Goal: Information Seeking & Learning: Learn about a topic

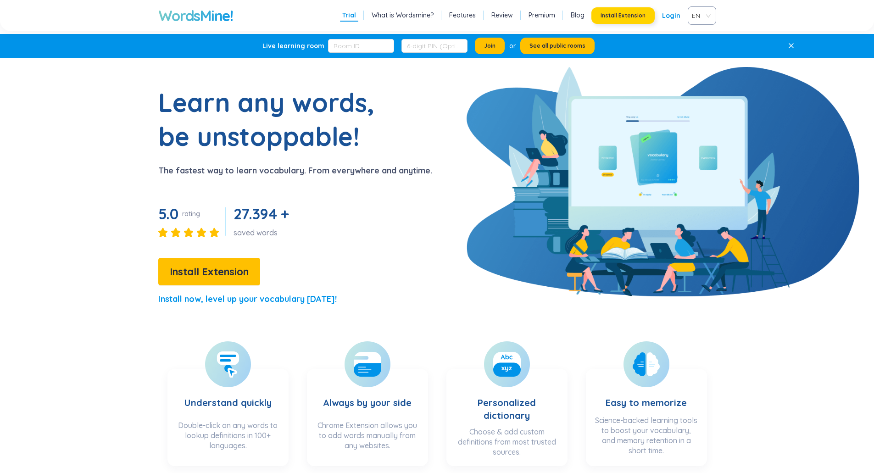
click at [621, 15] on span "Install Extension" at bounding box center [623, 15] width 45 height 7
click at [403, 17] on link "What is Wordsmine?" at bounding box center [403, 15] width 62 height 9
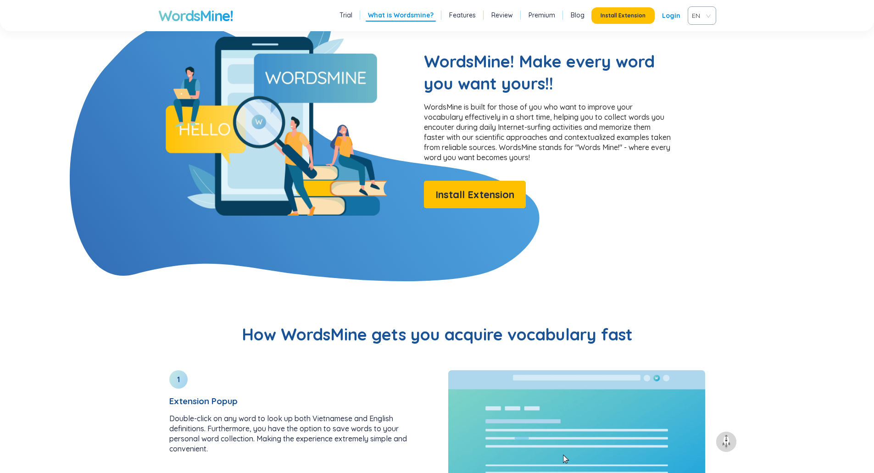
scroll to position [743, 0]
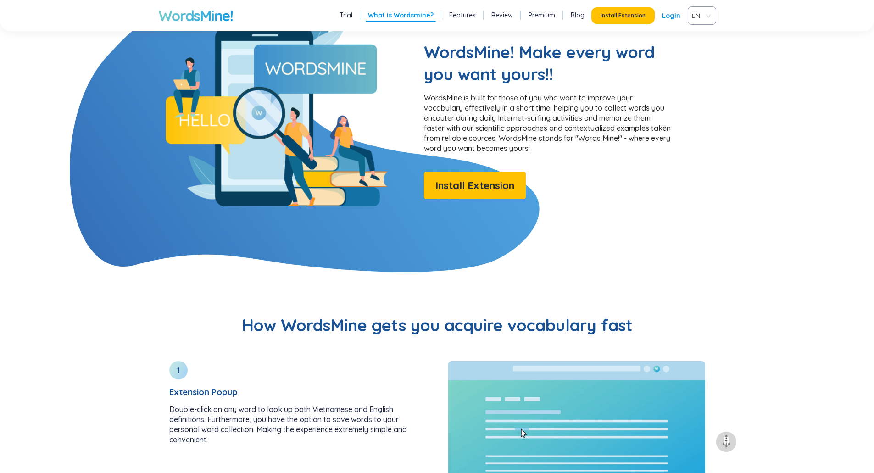
click at [470, 17] on link "Features" at bounding box center [462, 15] width 27 height 9
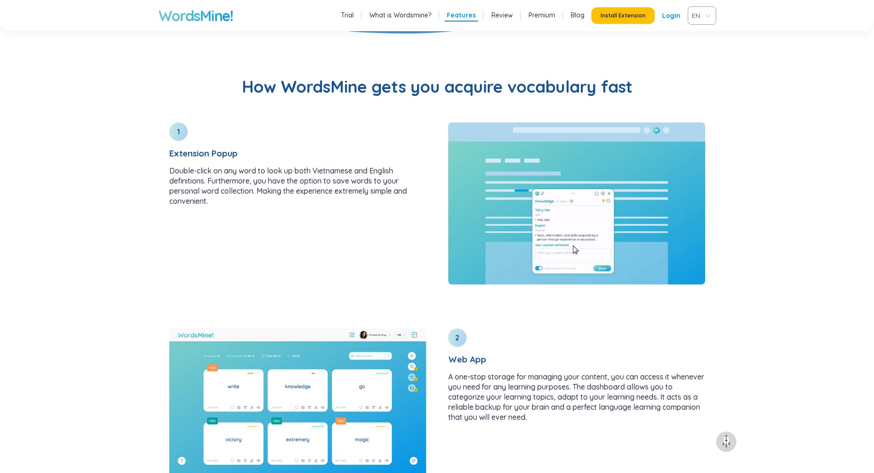
click at [503, 12] on link "Review" at bounding box center [502, 15] width 22 height 9
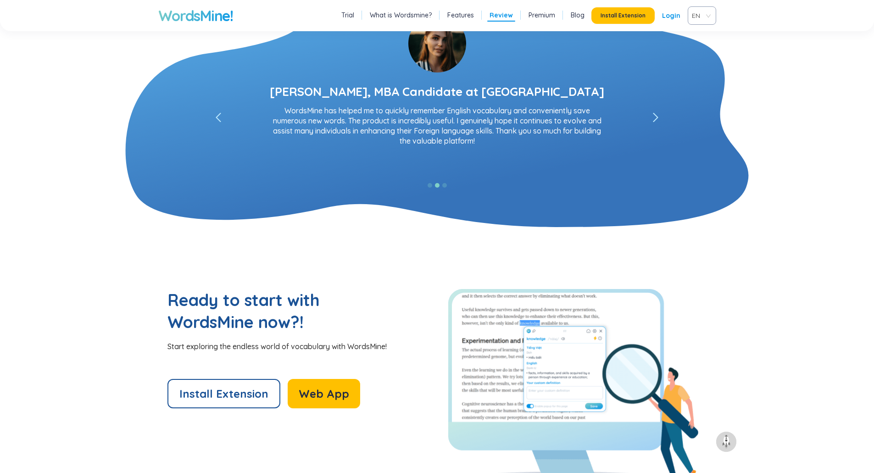
click at [540, 17] on link "Premium" at bounding box center [541, 15] width 27 height 9
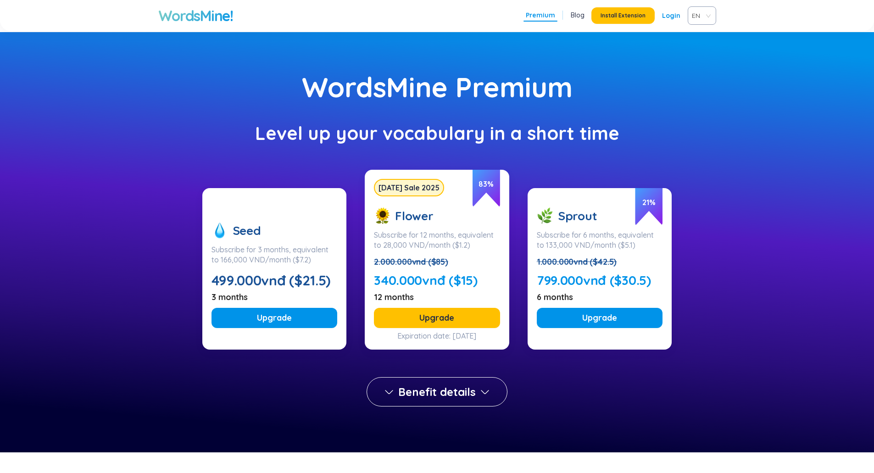
click at [581, 17] on link "Blog" at bounding box center [578, 15] width 14 height 9
click at [669, 14] on link "Login" at bounding box center [671, 15] width 18 height 17
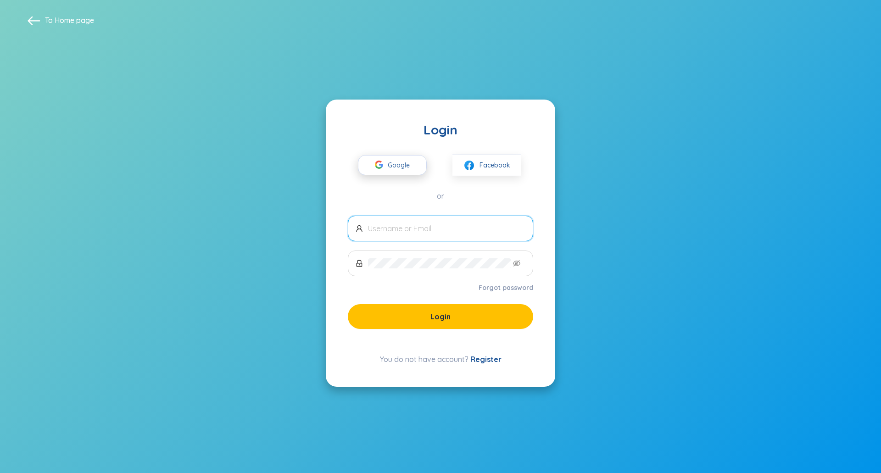
click at [401, 166] on span "Google" at bounding box center [401, 165] width 27 height 19
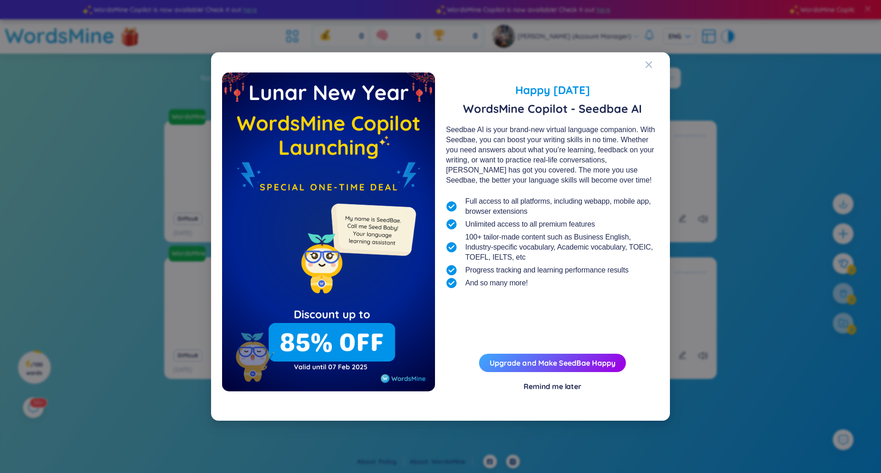
click at [147, 201] on div "Happy [DATE] WordsMine Copilot - Seedbae AI Seedbae AI is your brand-new virtua…" at bounding box center [440, 236] width 881 height 473
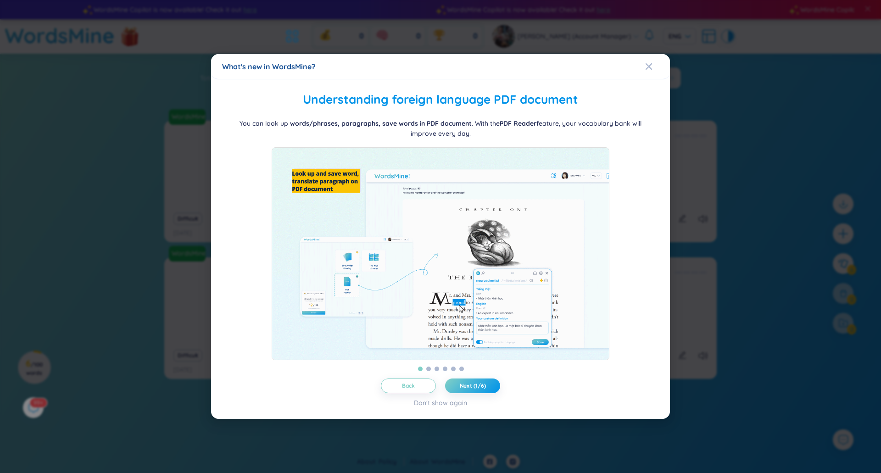
click at [644, 61] on div "What's new in WordsMine?" at bounding box center [440, 66] width 437 height 10
click at [649, 63] on icon "Close" at bounding box center [648, 66] width 6 height 6
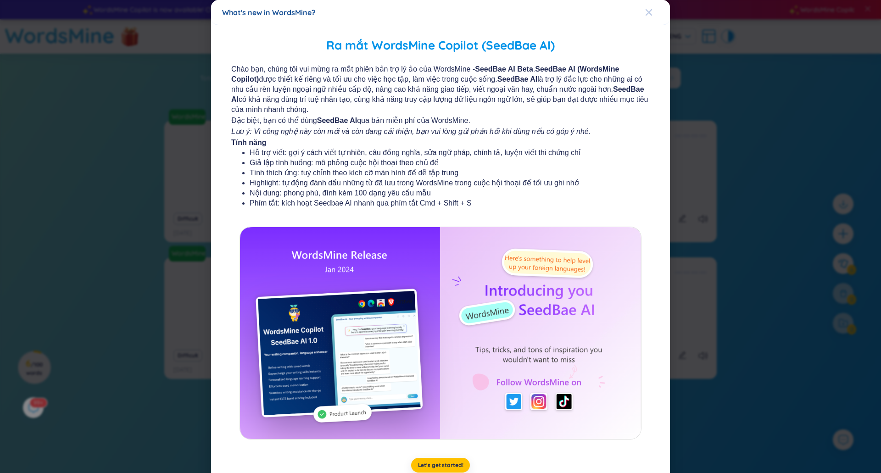
click at [645, 11] on icon "Close" at bounding box center [648, 12] width 6 height 6
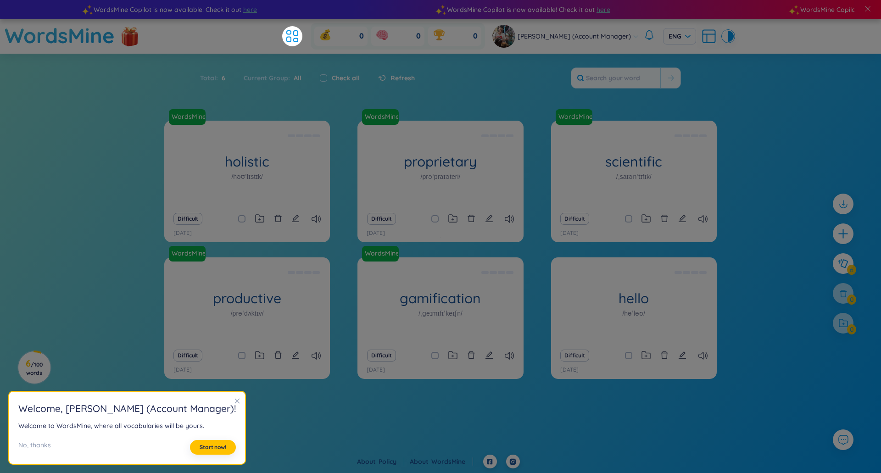
click at [776, 208] on div "WordsMine holistic /həʊˈlɪstɪk/ [PERSON_NAME] Eg: The holistic approach to heal…" at bounding box center [440, 265] width 881 height 288
drag, startPoint x: 216, startPoint y: 399, endPoint x: 218, endPoint y: 405, distance: 6.4
click at [234, 399] on icon "close" at bounding box center [237, 401] width 6 height 6
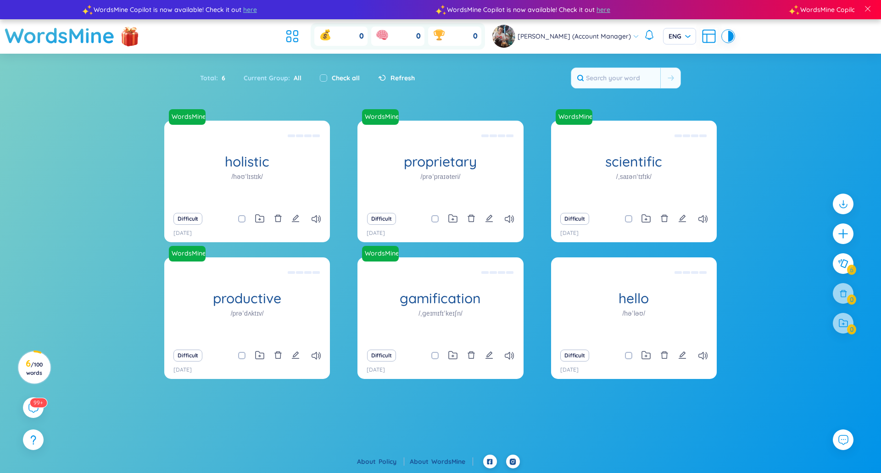
click at [758, 164] on div "WordsMine holistic /həʊˈlɪstɪk/ [PERSON_NAME] Eg: The holistic approach to heal…" at bounding box center [440, 265] width 881 height 288
click at [762, 105] on section "Sort Alphabet Ascending Alphabet Descending Time-based Ascending Time-based Des…" at bounding box center [440, 231] width 881 height 355
click at [775, 168] on div "WordsMine holistic /həʊˈlɪstɪk/ [PERSON_NAME] Eg: The holistic approach to heal…" at bounding box center [440, 265] width 881 height 288
click at [817, 101] on section "Sort Alphabet Ascending Alphabet Descending Time-based Ascending Time-based Des…" at bounding box center [440, 231] width 881 height 355
click at [110, 85] on section "Sort Alphabet Ascending Alphabet Descending Time-based Ascending Time-based Des…" at bounding box center [440, 231] width 881 height 355
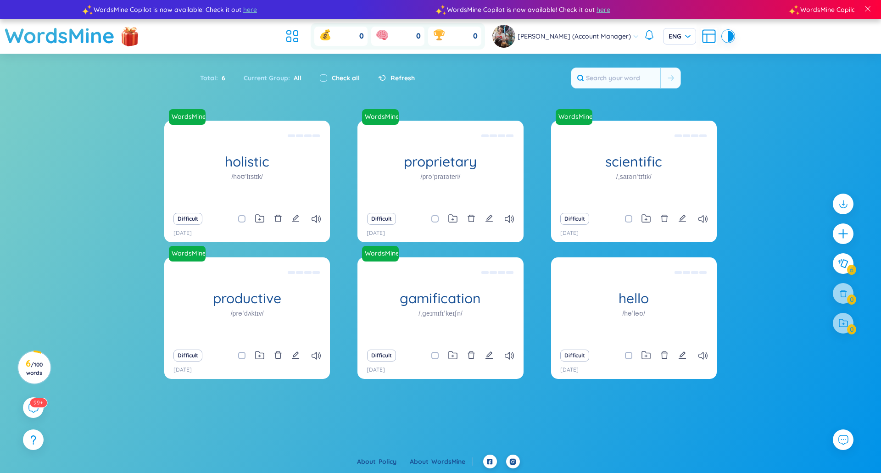
click at [299, 24] on div "0 0 0" at bounding box center [383, 36] width 203 height 27
click at [300, 33] on icon at bounding box center [292, 36] width 17 height 17
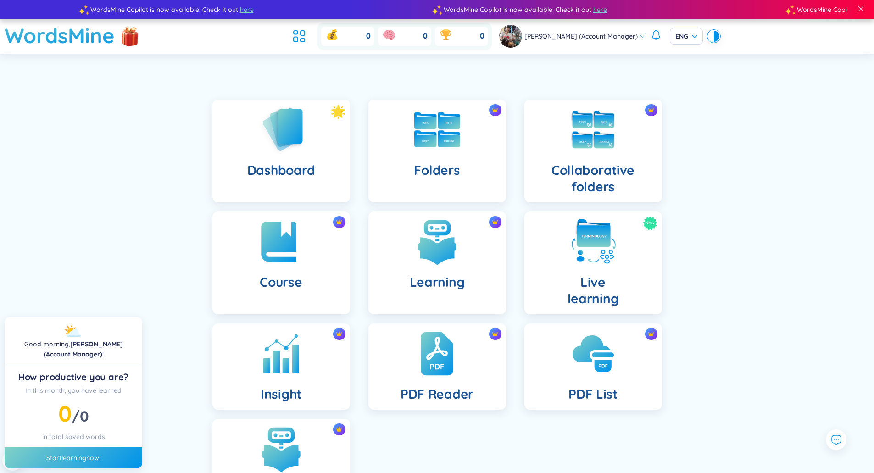
click at [190, 297] on div "Dashboard Folders Collaborative folders Course Learning New Live learning Insig…" at bounding box center [437, 315] width 874 height 477
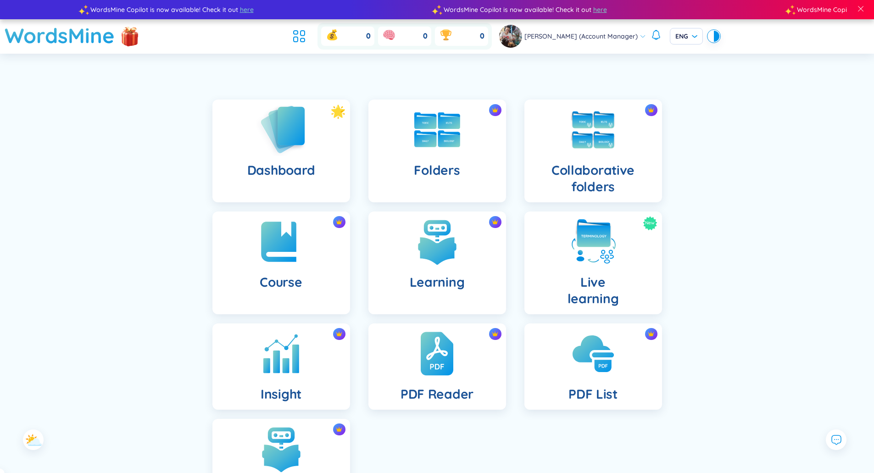
click at [277, 141] on img at bounding box center [281, 129] width 50 height 52
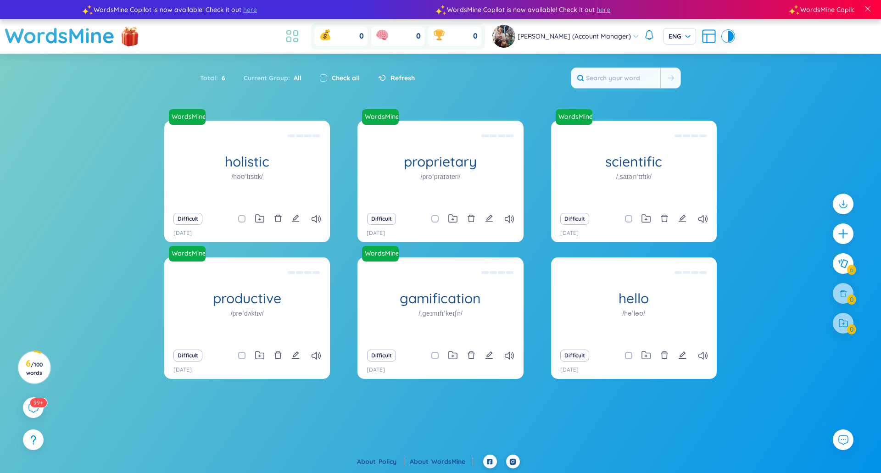
click at [299, 35] on icon at bounding box center [292, 36] width 17 height 17
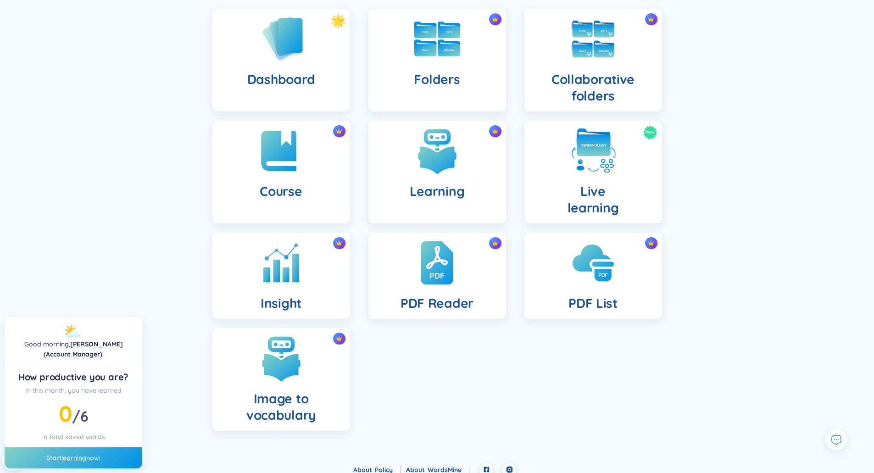
scroll to position [92, 0]
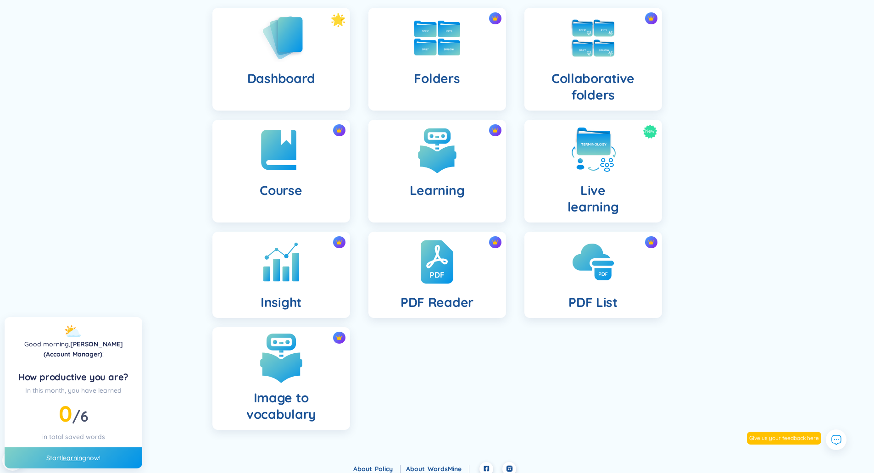
click at [284, 353] on img at bounding box center [281, 357] width 50 height 50
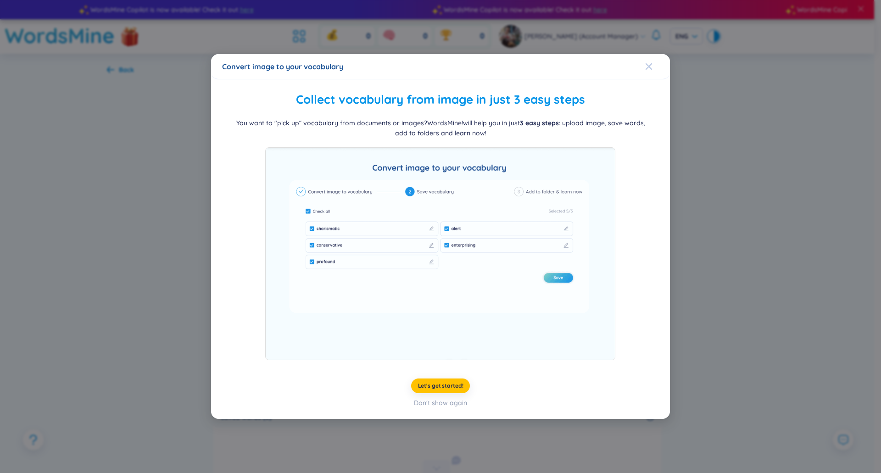
click at [645, 67] on icon "Close" at bounding box center [648, 66] width 7 height 7
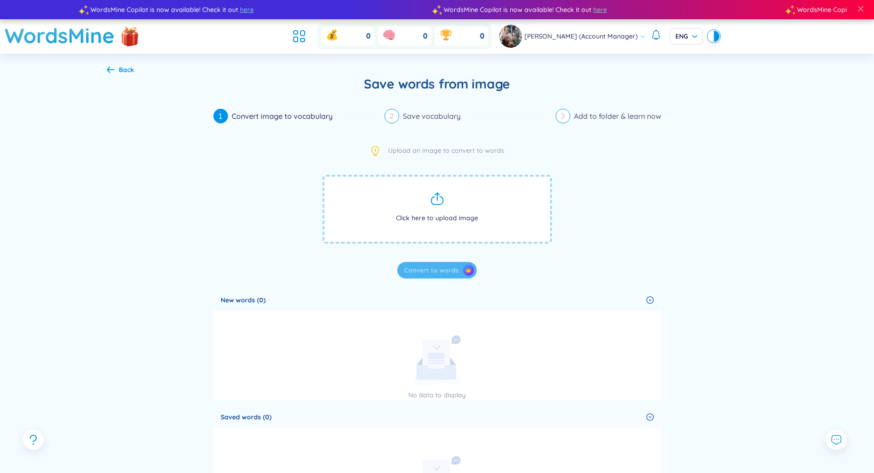
click at [749, 265] on div "Back Save words from image 1 Convert image to vocabulary 2 Save vocabulary 3 Ad…" at bounding box center [437, 392] width 661 height 677
click at [276, 115] on div "Convert image to vocabulary" at bounding box center [286, 116] width 108 height 15
drag, startPoint x: 269, startPoint y: 162, endPoint x: 272, endPoint y: 143, distance: 20.0
click at [269, 161] on div "Upload an image to convert to words Click here to upload image Convert to words" at bounding box center [437, 211] width 448 height 133
click at [307, 32] on icon at bounding box center [299, 36] width 17 height 17
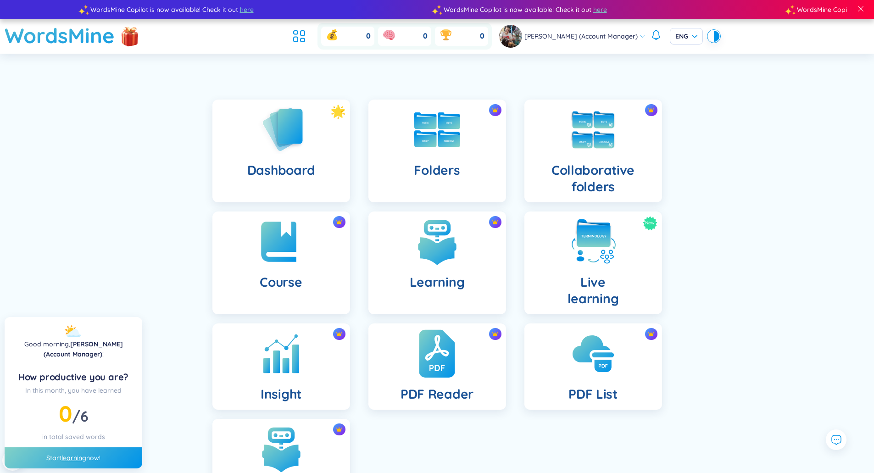
scroll to position [99, 0]
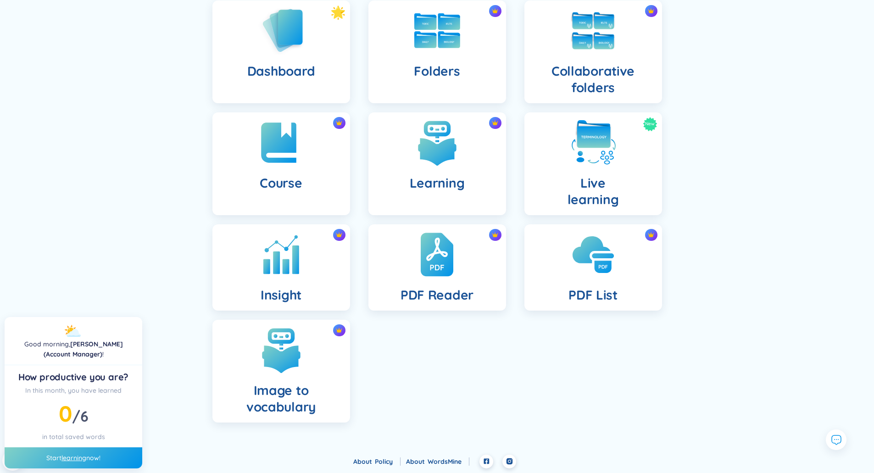
click at [711, 353] on div "Dashboard Folders Collaborative folders Course Learning New Live learning Insig…" at bounding box center [437, 216] width 874 height 477
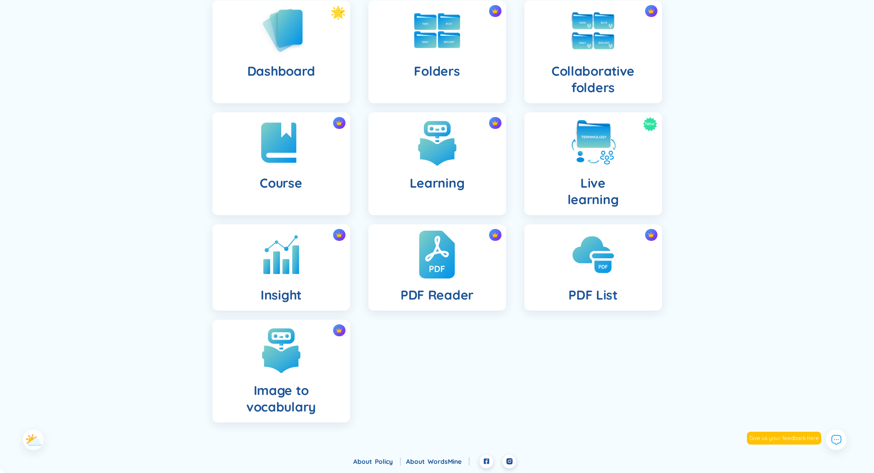
click at [446, 256] on img at bounding box center [437, 254] width 36 height 50
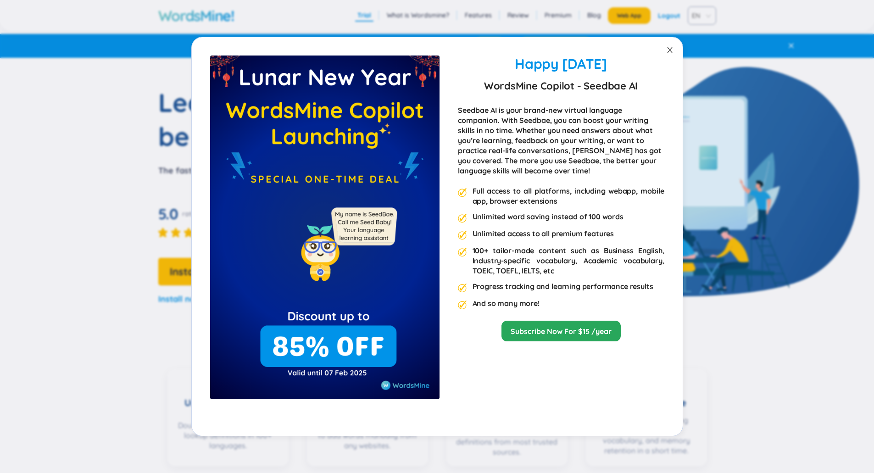
drag, startPoint x: 673, startPoint y: 48, endPoint x: 664, endPoint y: 55, distance: 11.1
click at [673, 48] on icon "close" at bounding box center [669, 49] width 7 height 7
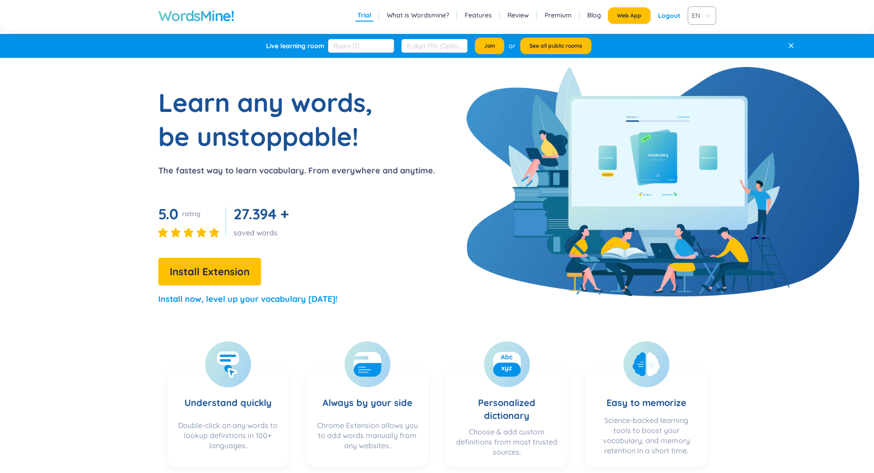
click at [414, 15] on link "What is Wordsmine?" at bounding box center [418, 15] width 62 height 9
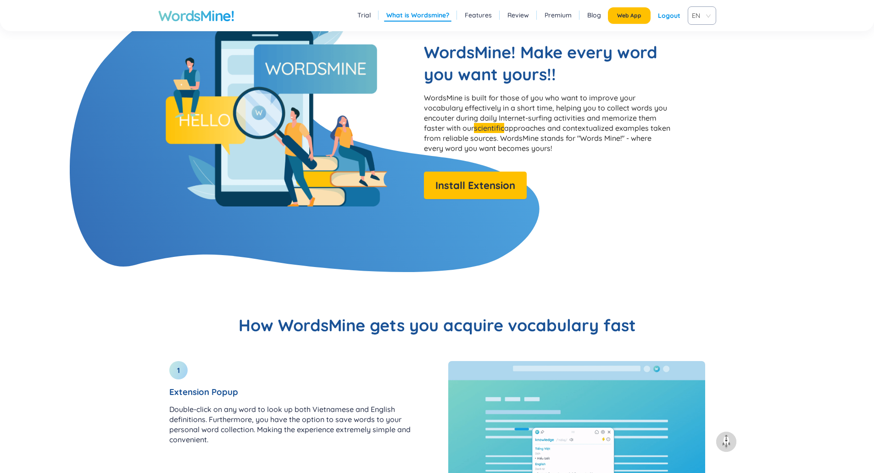
click at [485, 15] on link "Features" at bounding box center [478, 15] width 27 height 9
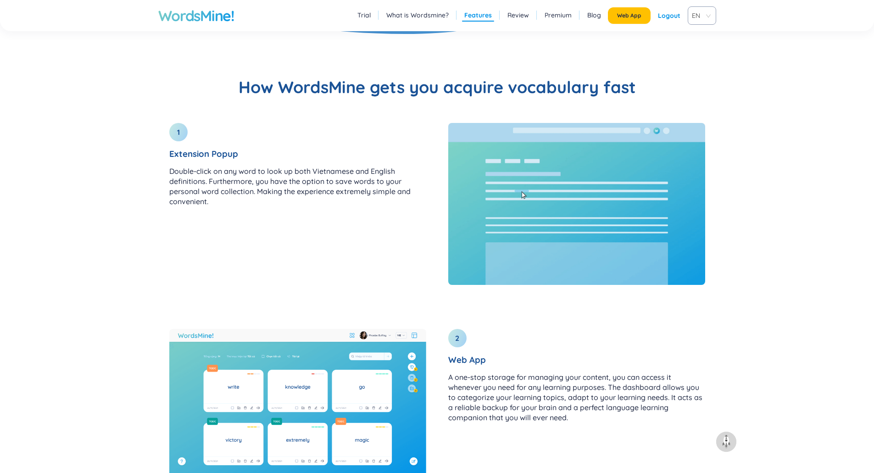
scroll to position [982, 0]
click at [515, 16] on link "Review" at bounding box center [518, 15] width 22 height 9
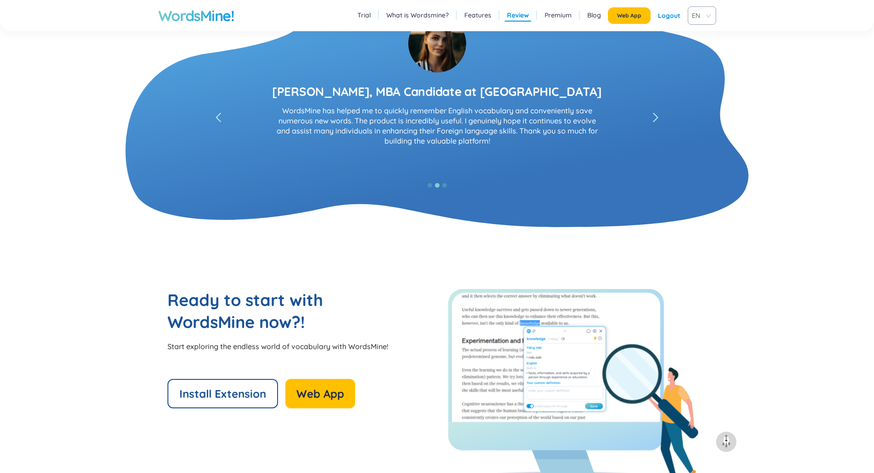
click at [559, 15] on link "Premium" at bounding box center [558, 15] width 27 height 9
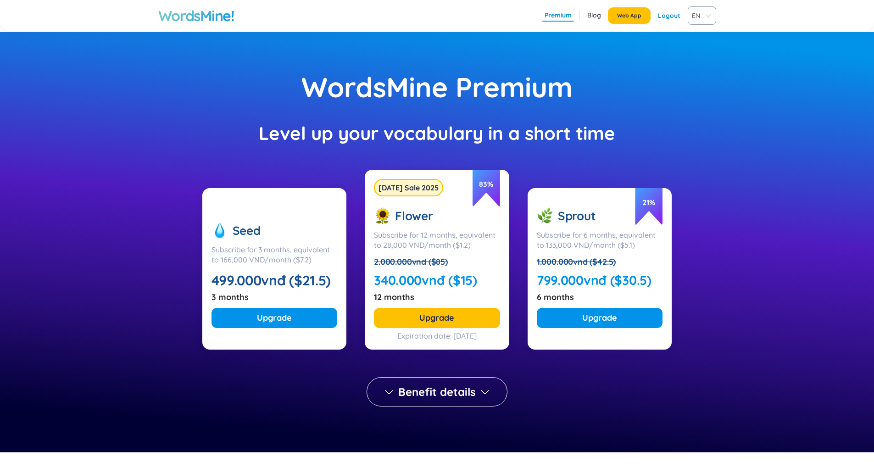
click at [592, 17] on link "Blog" at bounding box center [594, 15] width 14 height 9
click at [558, 16] on link "Premium" at bounding box center [558, 15] width 27 height 9
click at [777, 133] on div "Level up your vocabulary in a short time" at bounding box center [437, 133] width 782 height 18
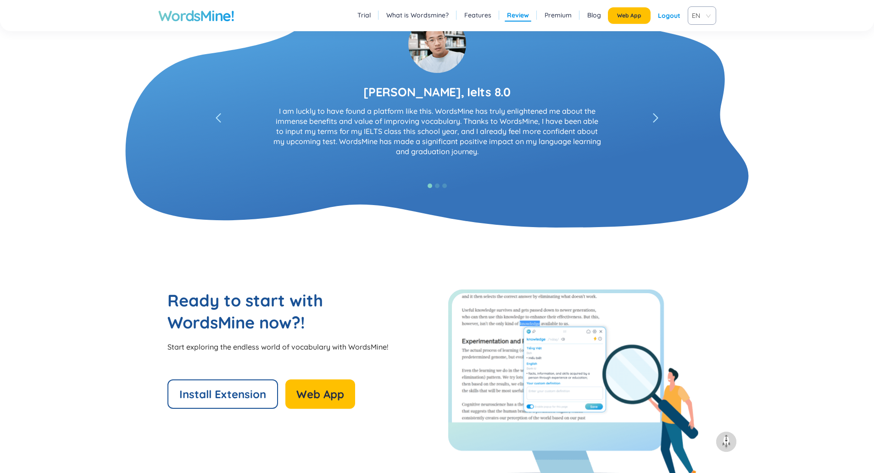
scroll to position [1739, 0]
